Goal: Information Seeking & Learning: Find specific fact

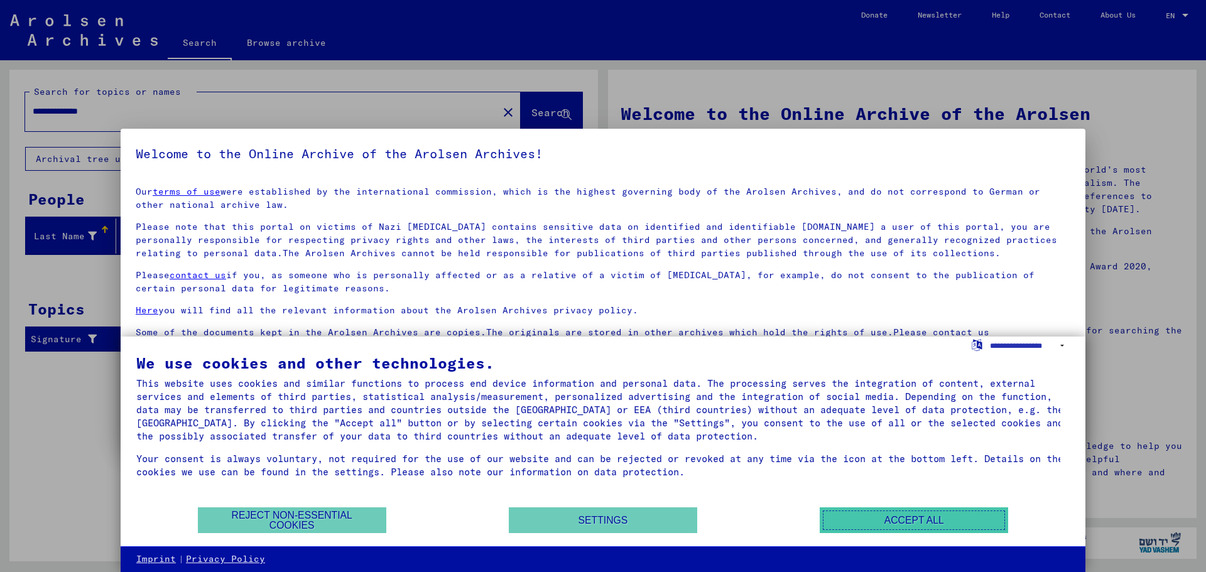
click at [893, 521] on button "Accept all" at bounding box center [914, 521] width 188 height 26
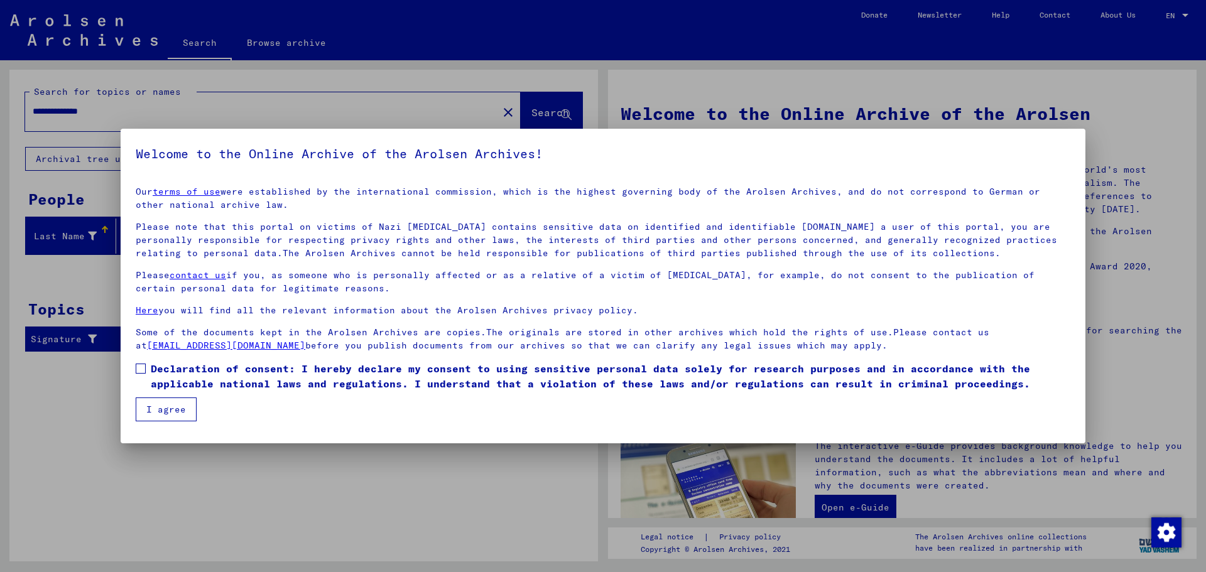
click at [169, 411] on button "I agree" at bounding box center [166, 410] width 61 height 24
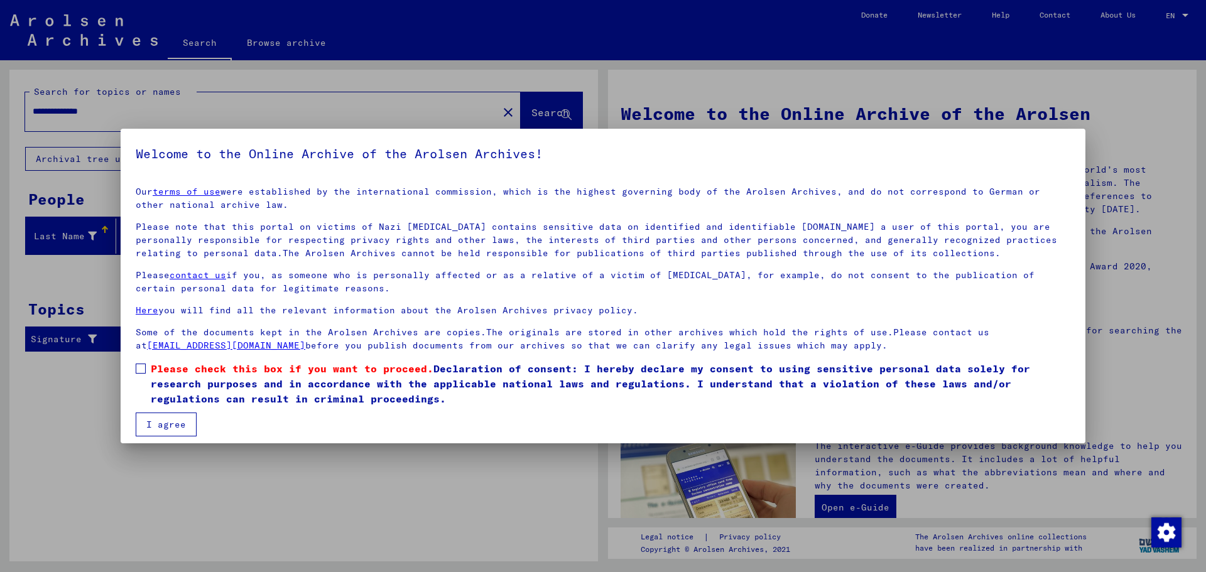
click at [163, 429] on button "I agree" at bounding box center [166, 425] width 61 height 24
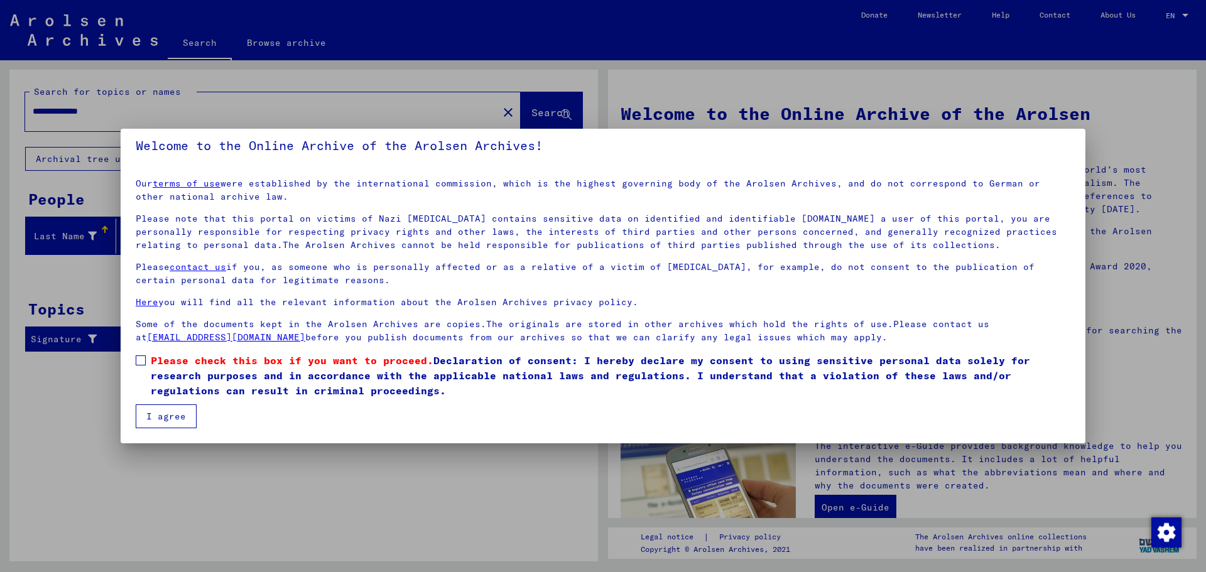
click at [146, 361] on label "Please check this box if you want to proceed. Declaration of consent: I hereby …" at bounding box center [603, 375] width 935 height 45
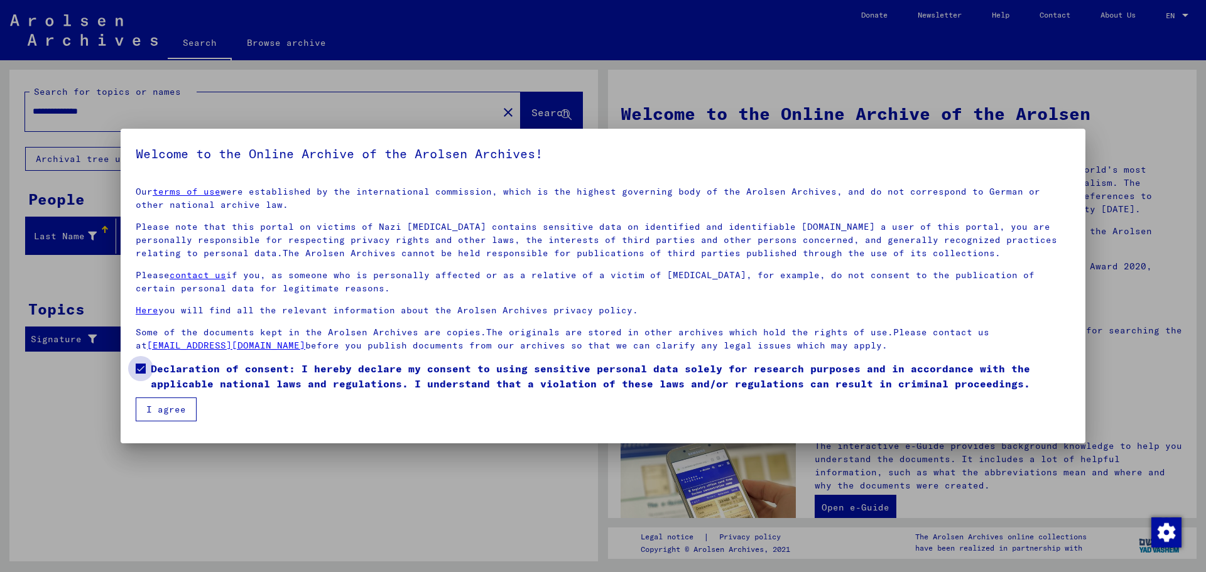
scroll to position [0, 0]
click at [156, 411] on button "I agree" at bounding box center [166, 410] width 61 height 24
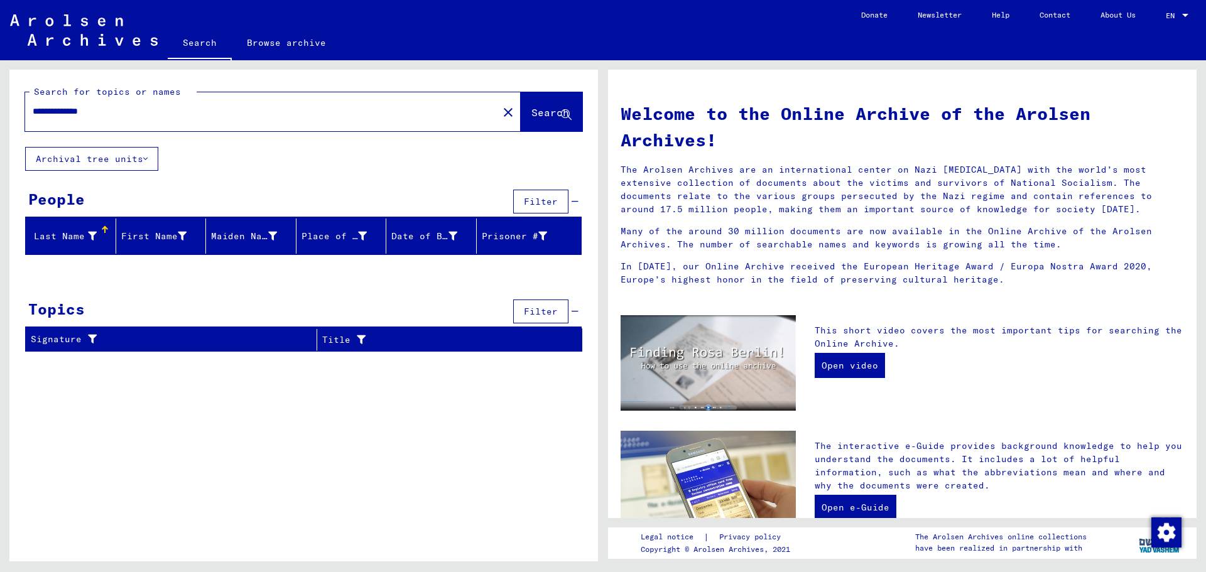
drag, startPoint x: 60, startPoint y: 111, endPoint x: 0, endPoint y: 110, distance: 59.7
click at [0, 110] on div "**********" at bounding box center [301, 310] width 603 height 501
type input "*********"
click at [541, 118] on span "Search" at bounding box center [550, 112] width 38 height 13
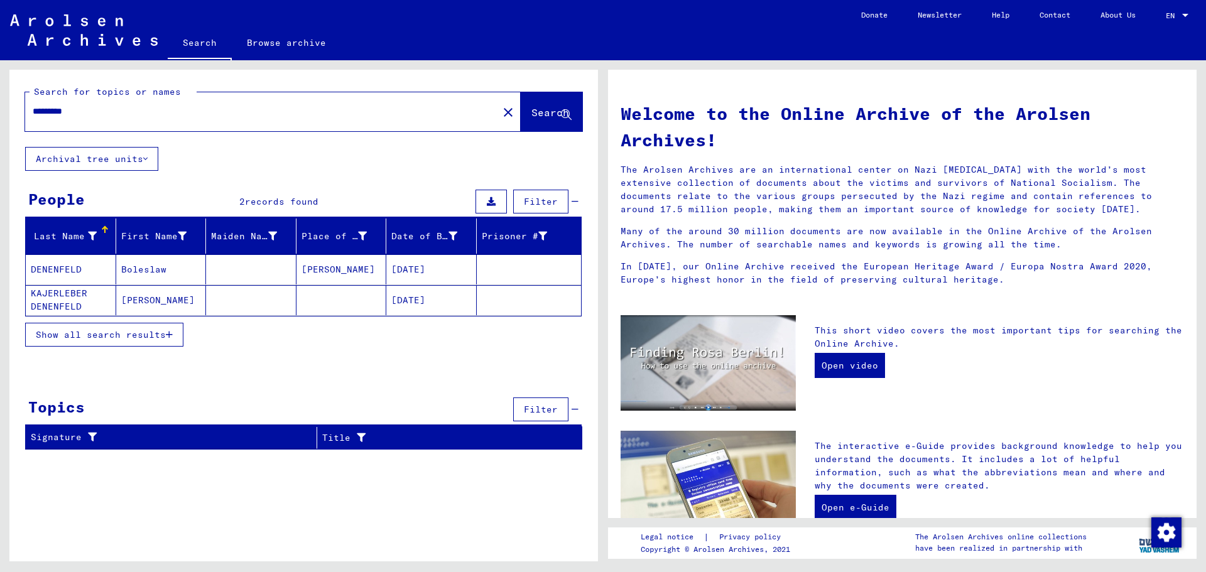
click at [329, 269] on mat-cell "[PERSON_NAME]" at bounding box center [341, 269] width 90 height 30
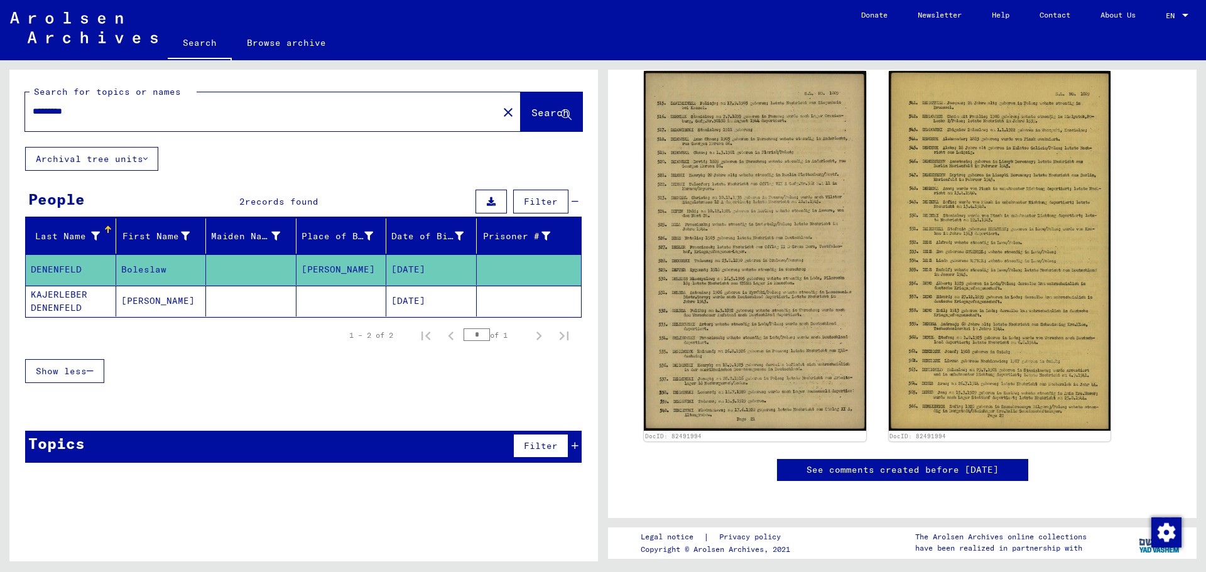
scroll to position [188, 0]
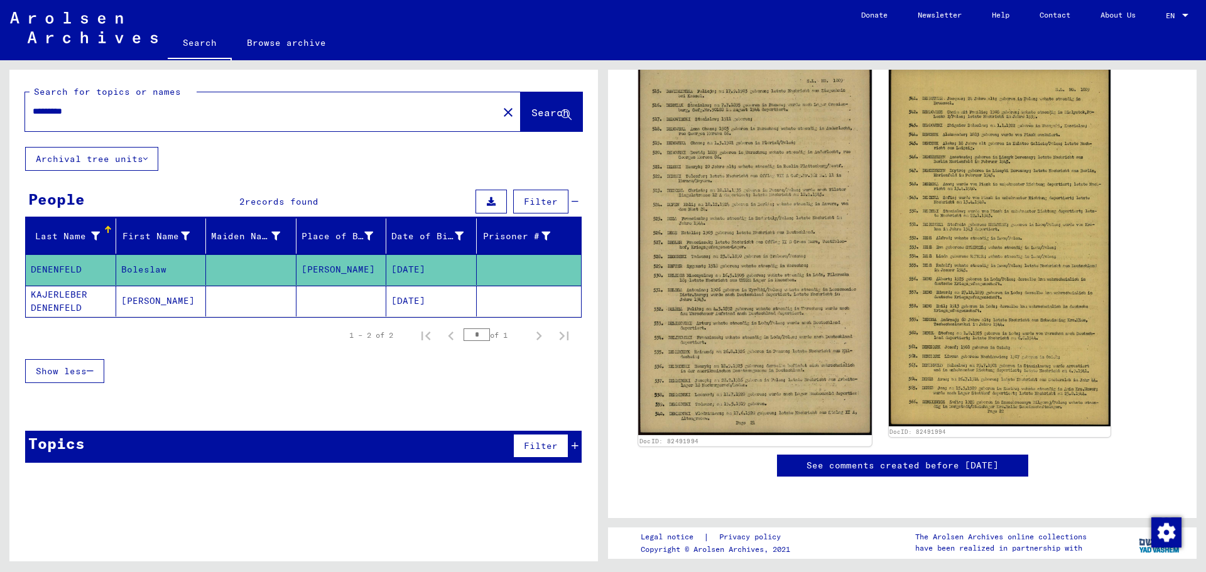
click at [806, 217] on img at bounding box center [754, 246] width 233 height 378
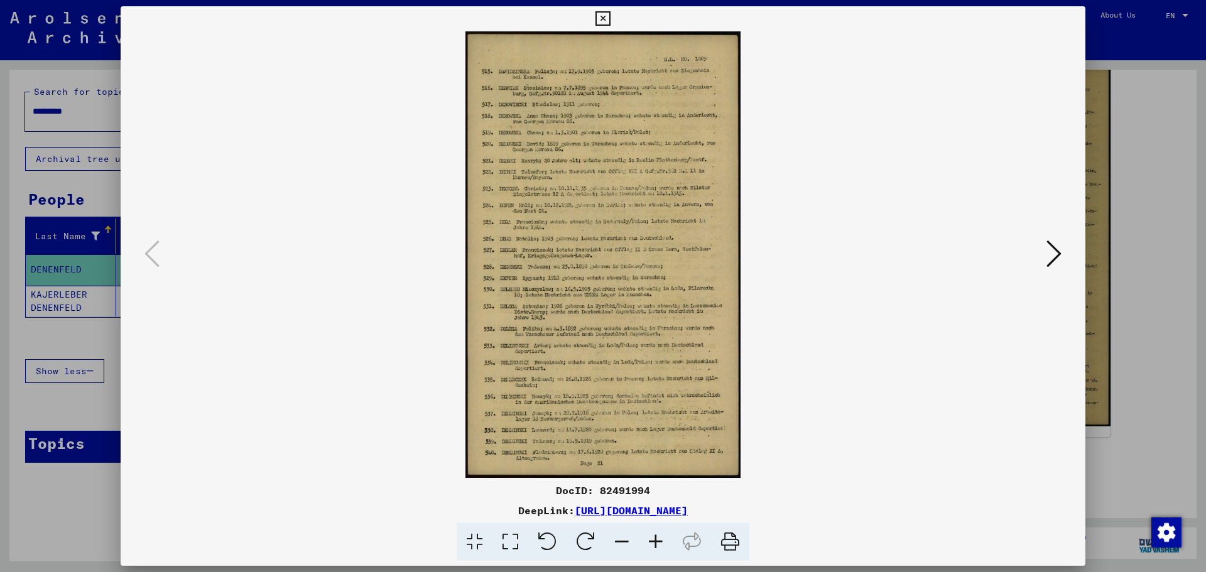
click at [655, 544] on icon at bounding box center [656, 542] width 34 height 38
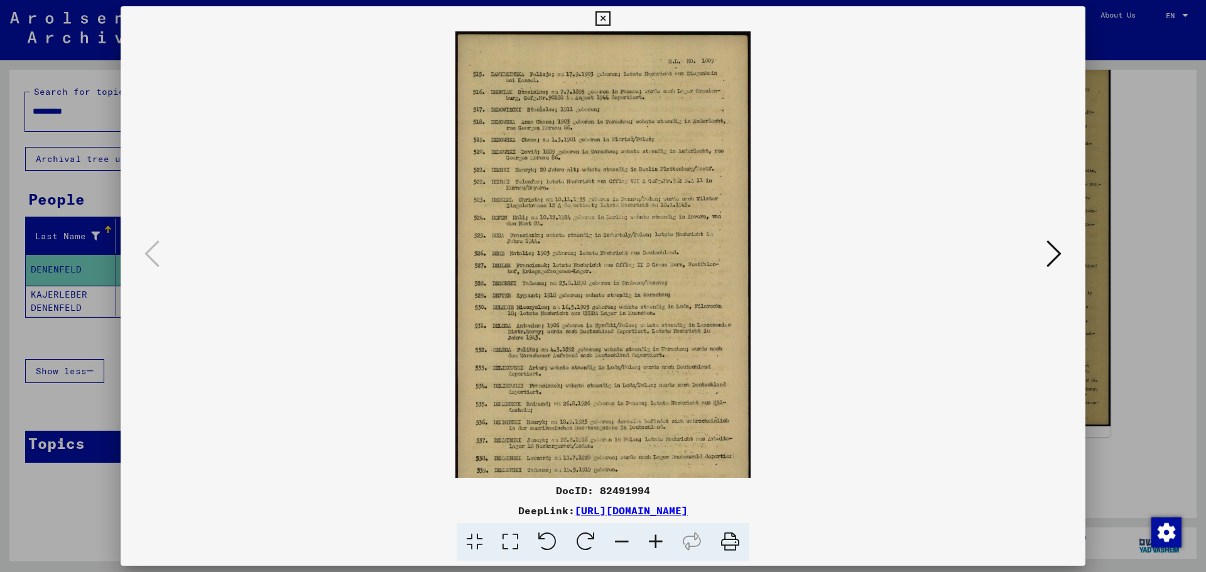
click at [655, 544] on icon at bounding box center [656, 542] width 34 height 38
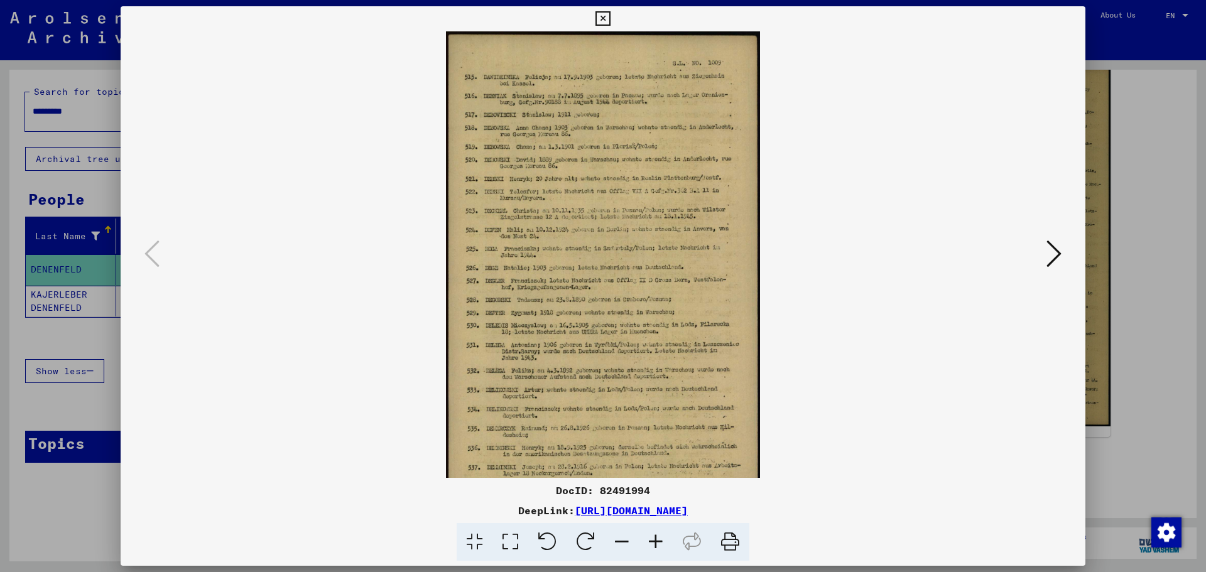
click at [655, 544] on icon at bounding box center [656, 542] width 34 height 38
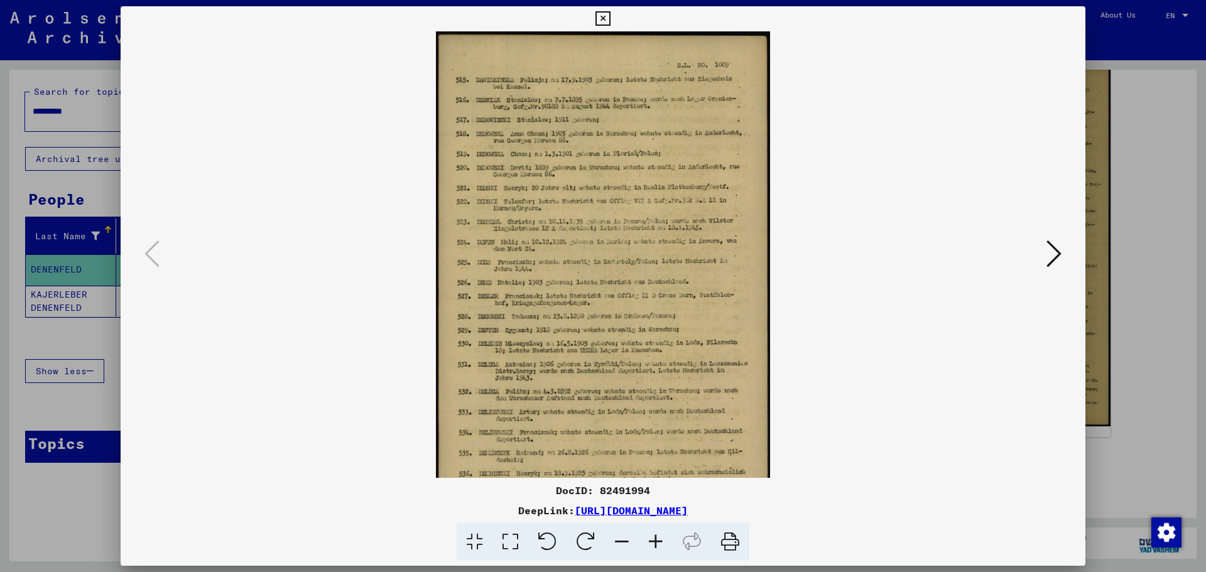
click at [655, 544] on icon at bounding box center [656, 542] width 34 height 38
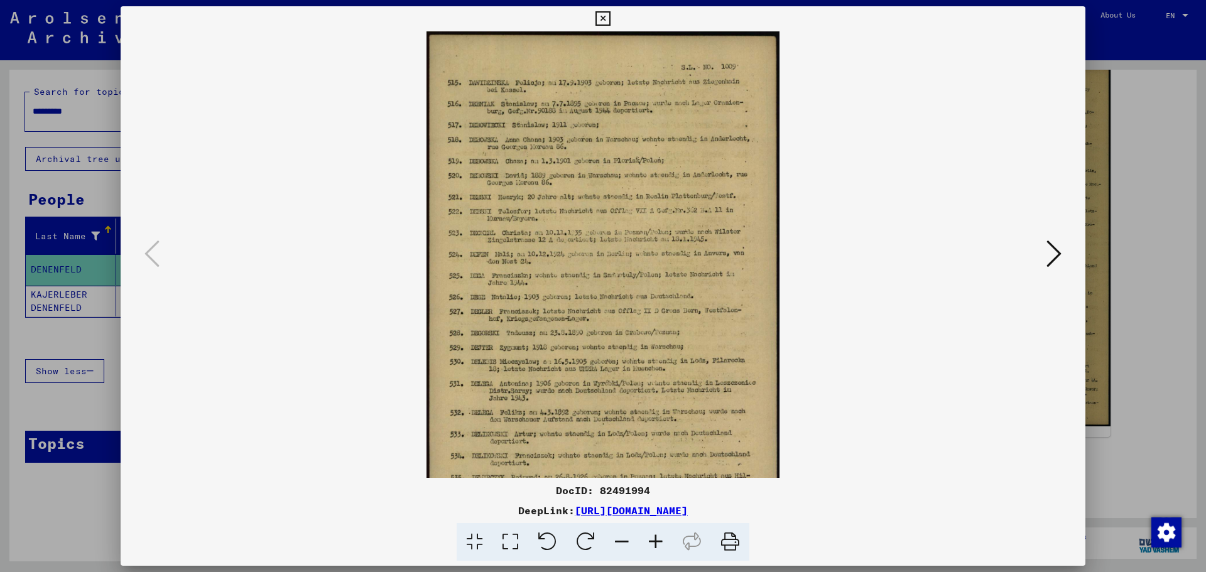
click at [655, 544] on icon at bounding box center [656, 542] width 34 height 38
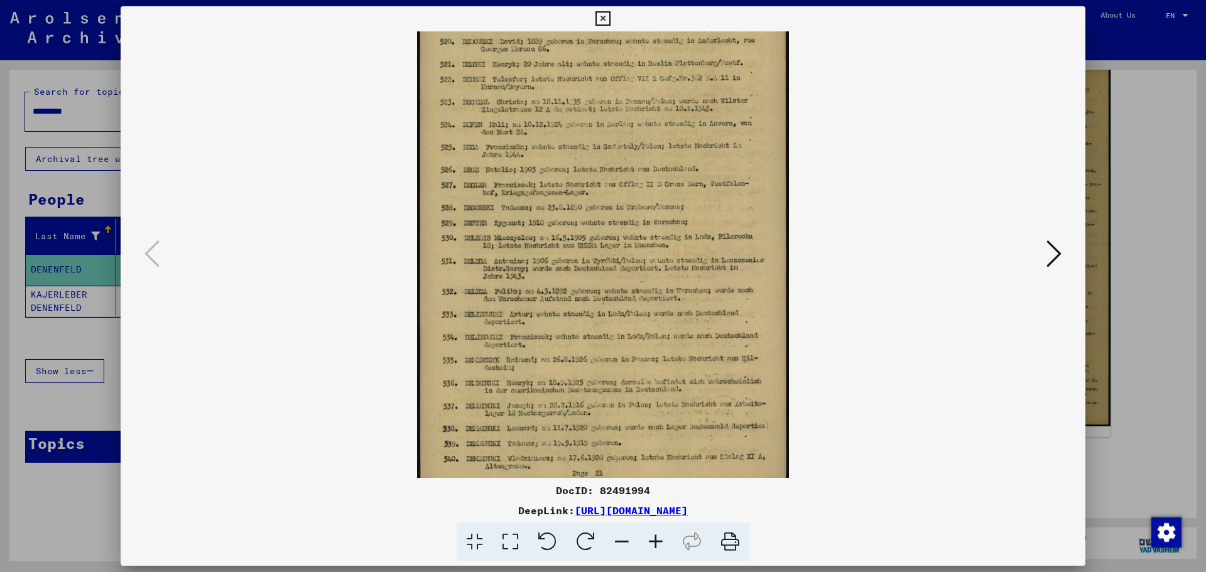
scroll to position [157, 0]
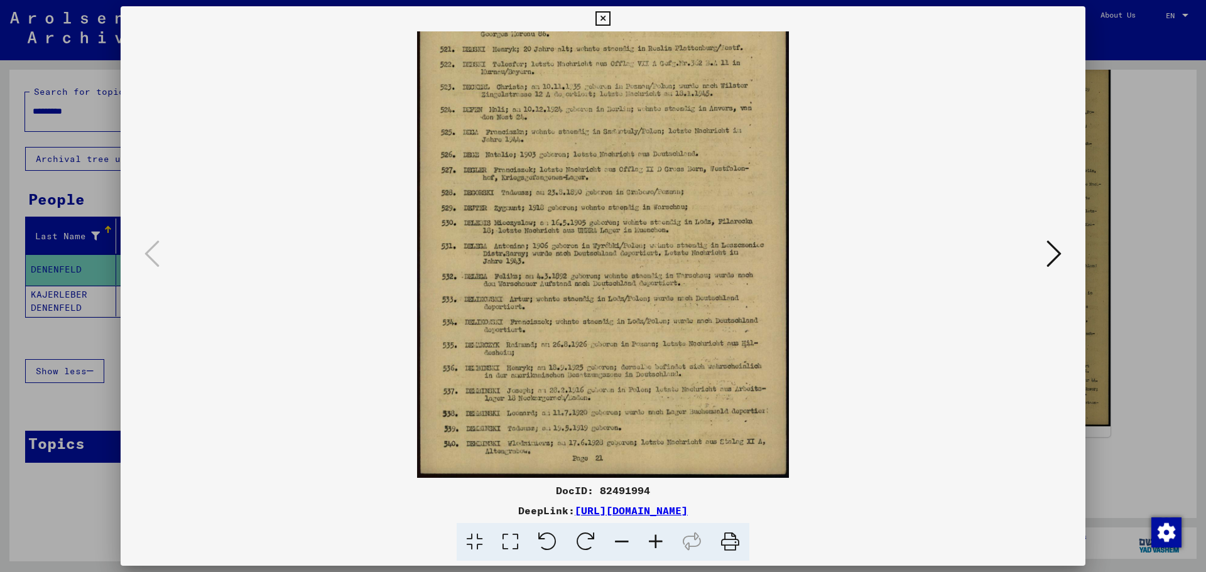
drag, startPoint x: 526, startPoint y: 383, endPoint x: 552, endPoint y: 240, distance: 144.9
click at [552, 240] on img at bounding box center [603, 176] width 373 height 604
click at [1050, 267] on icon at bounding box center [1054, 254] width 15 height 30
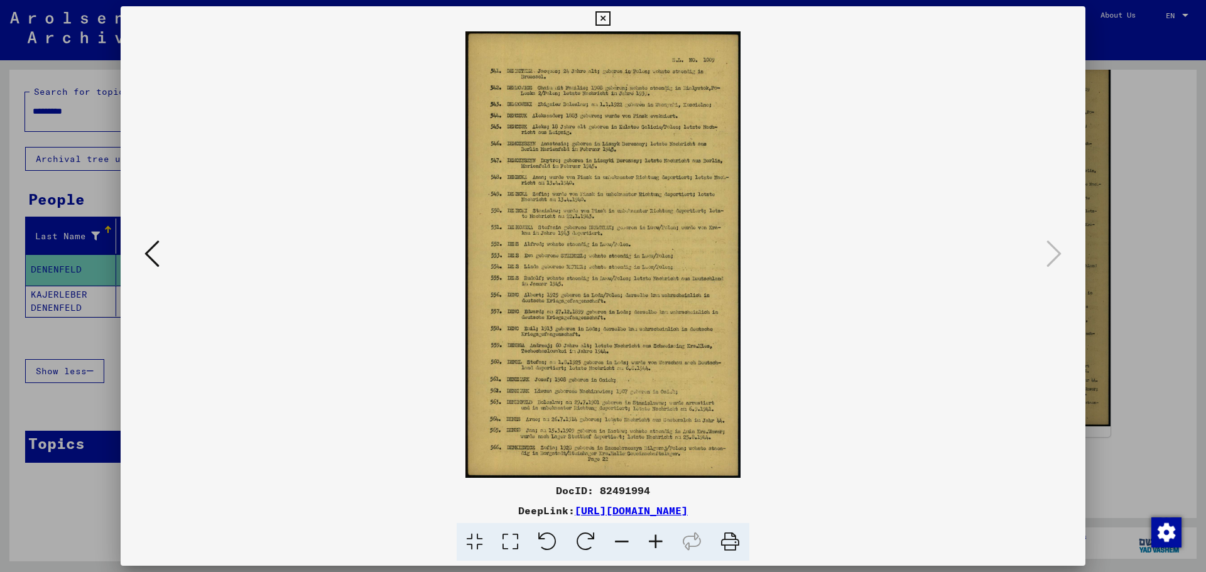
click at [654, 543] on icon at bounding box center [656, 542] width 34 height 38
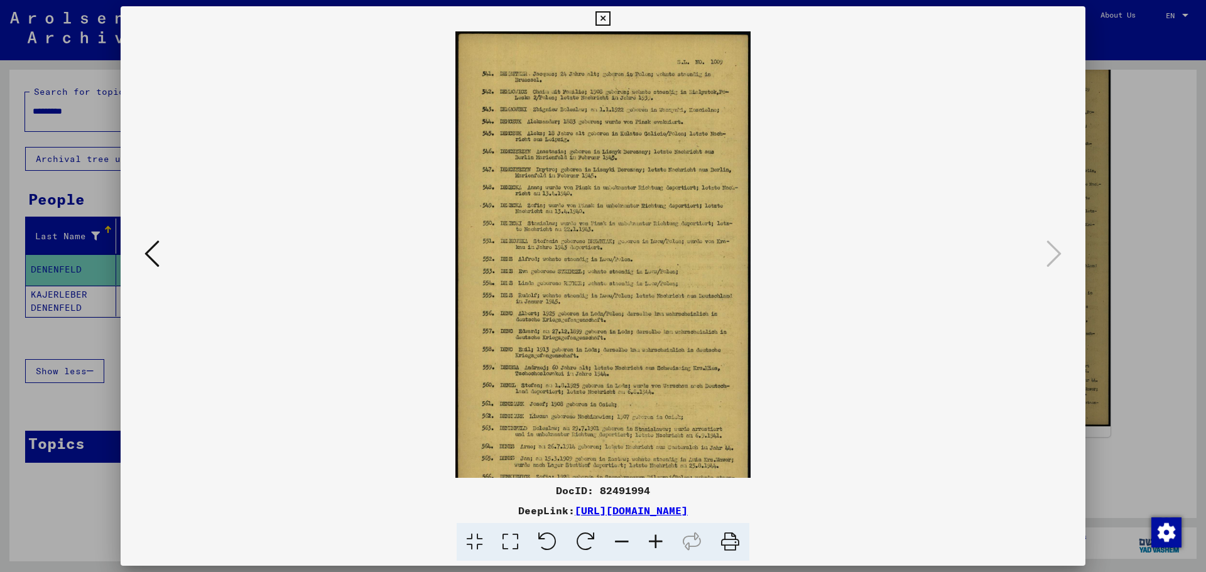
click at [654, 543] on icon at bounding box center [656, 542] width 34 height 38
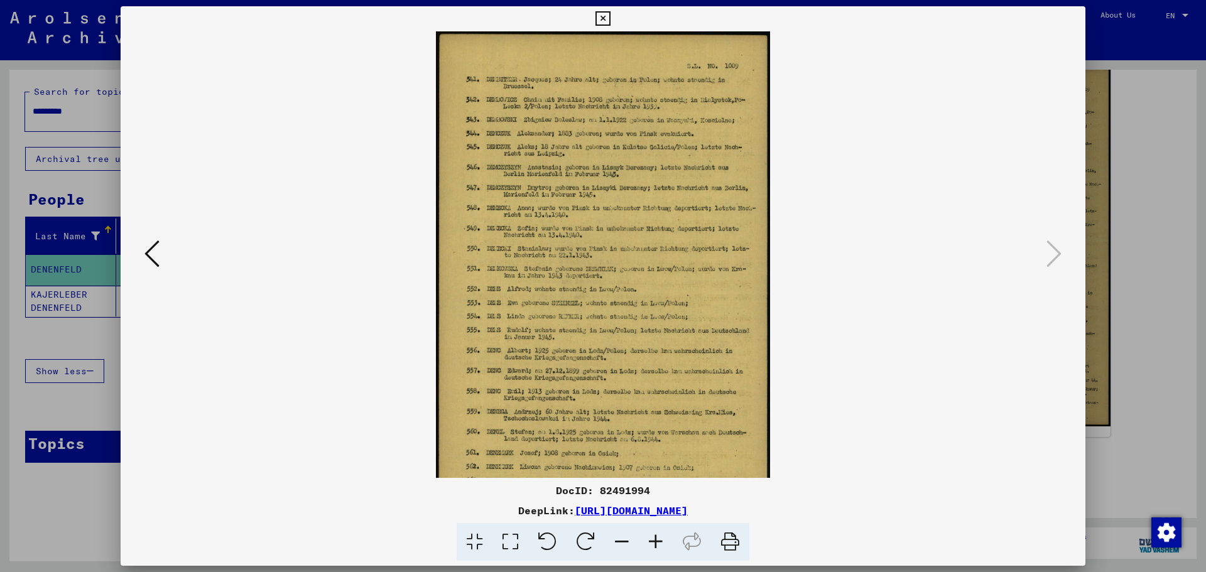
click at [654, 543] on icon at bounding box center [656, 542] width 34 height 38
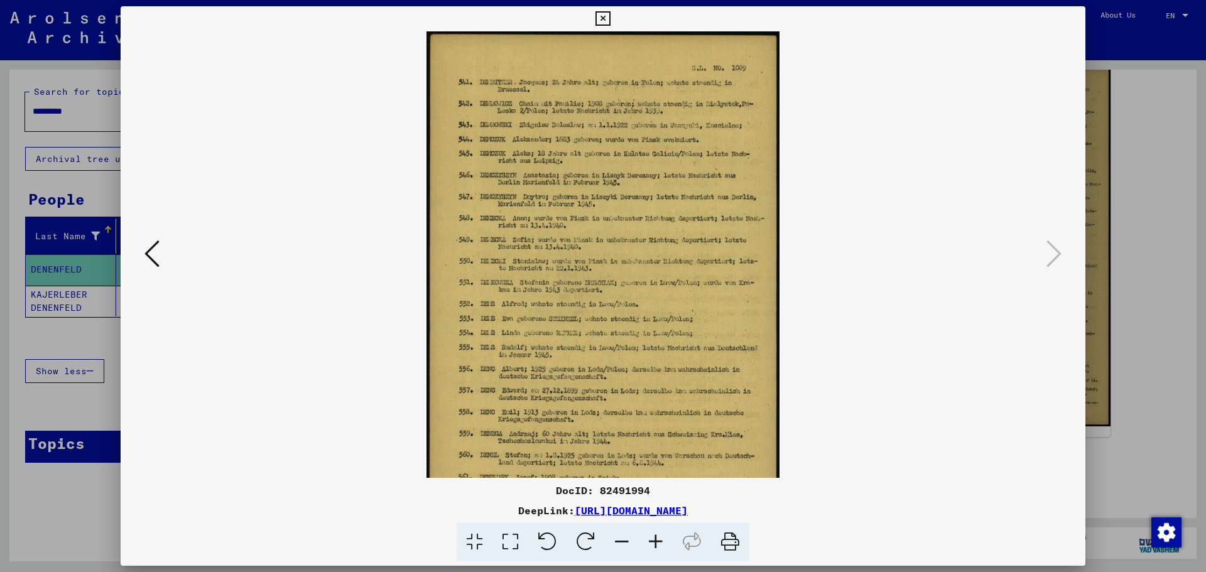
click at [654, 543] on icon at bounding box center [656, 542] width 34 height 38
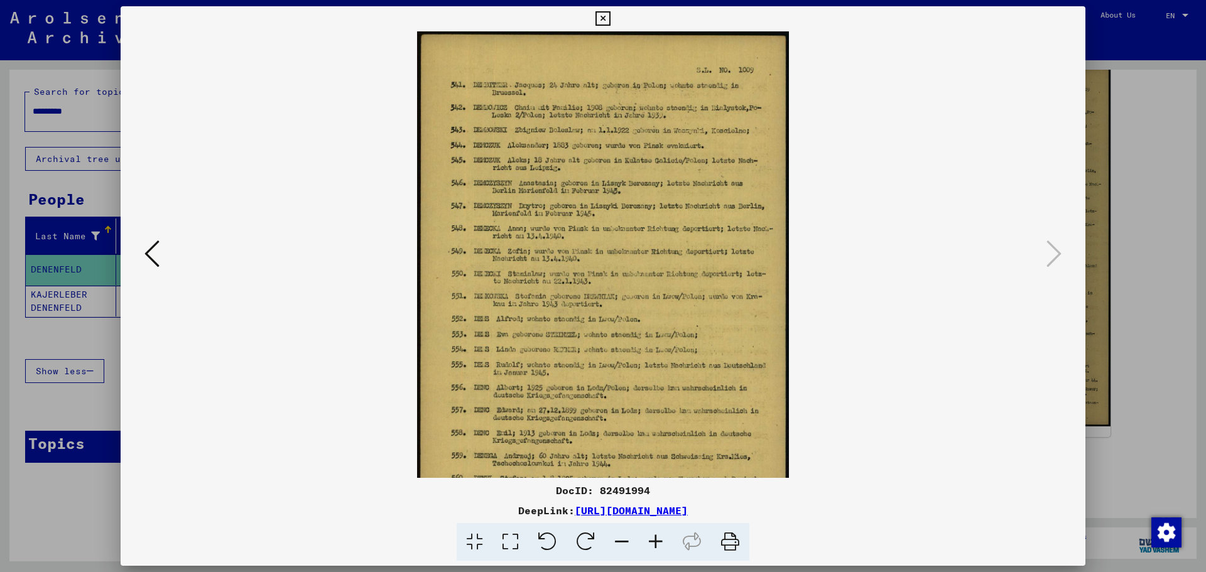
drag, startPoint x: 546, startPoint y: 156, endPoint x: 580, endPoint y: 411, distance: 257.3
click at [580, 411] on img at bounding box center [603, 333] width 373 height 604
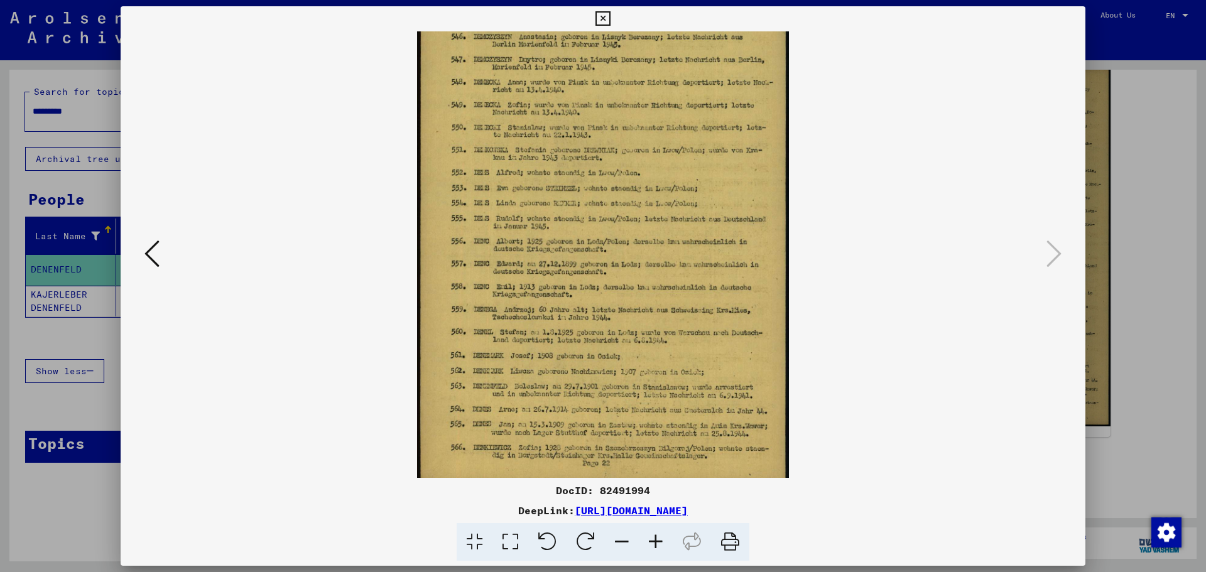
scroll to position [157, 0]
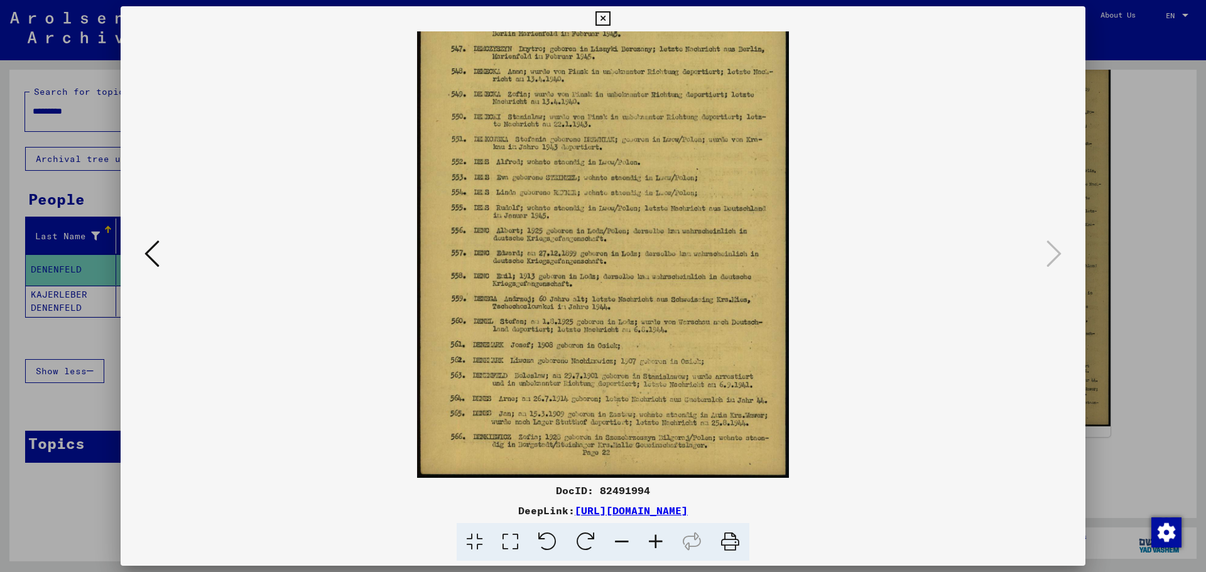
drag, startPoint x: 549, startPoint y: 395, endPoint x: 548, endPoint y: 165, distance: 230.5
click at [548, 165] on img at bounding box center [603, 176] width 373 height 604
click at [660, 538] on icon at bounding box center [656, 542] width 34 height 38
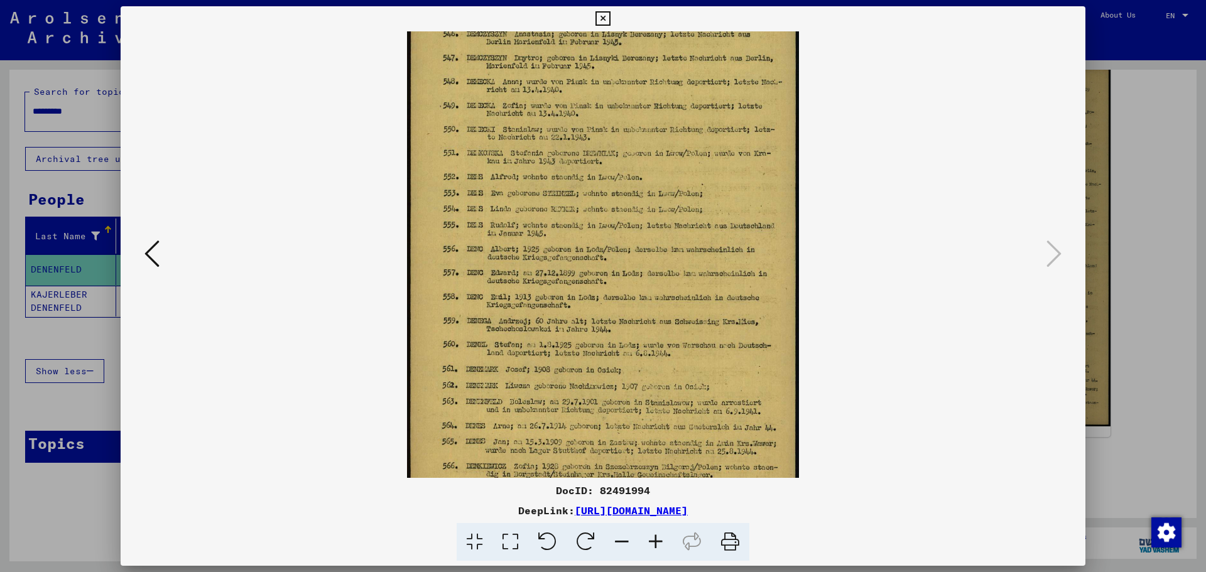
click at [660, 538] on icon at bounding box center [656, 542] width 34 height 38
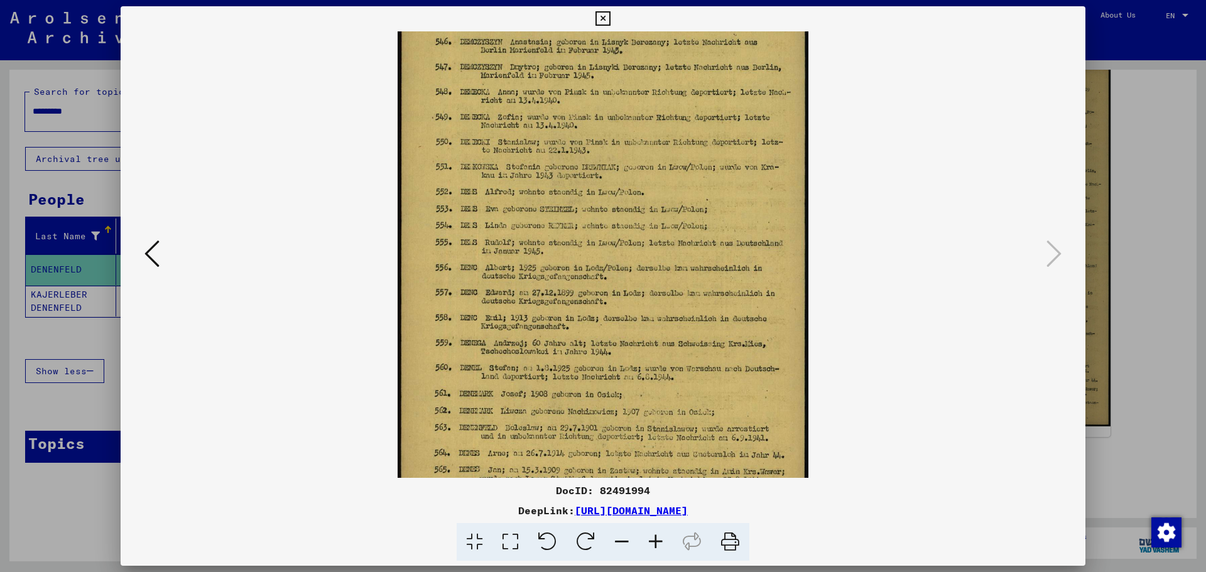
click at [658, 537] on icon at bounding box center [656, 542] width 34 height 38
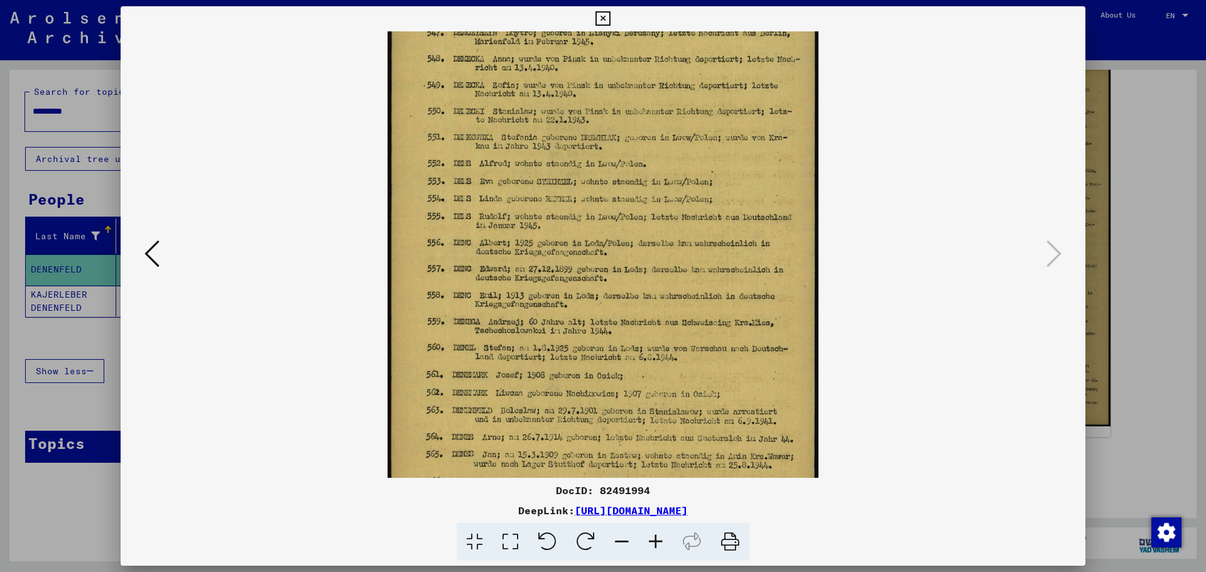
scroll to position [211, 0]
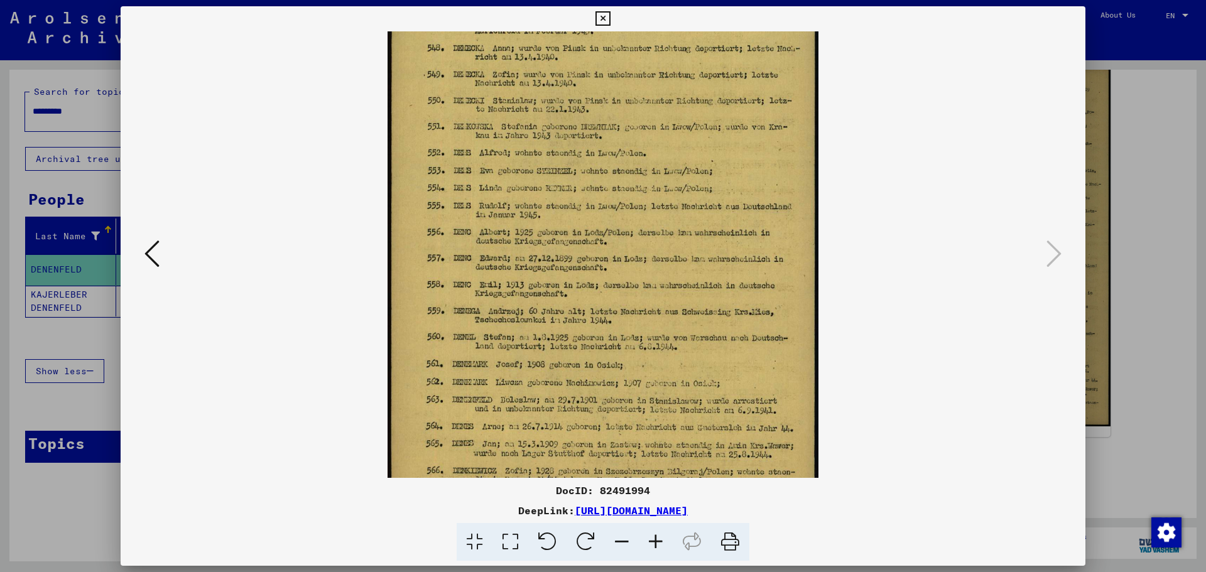
drag, startPoint x: 661, startPoint y: 447, endPoint x: 613, endPoint y: 393, distance: 71.6
click at [613, 393] on img at bounding box center [603, 169] width 430 height 698
click at [763, 408] on img at bounding box center [603, 169] width 430 height 698
